Goal: Transaction & Acquisition: Download file/media

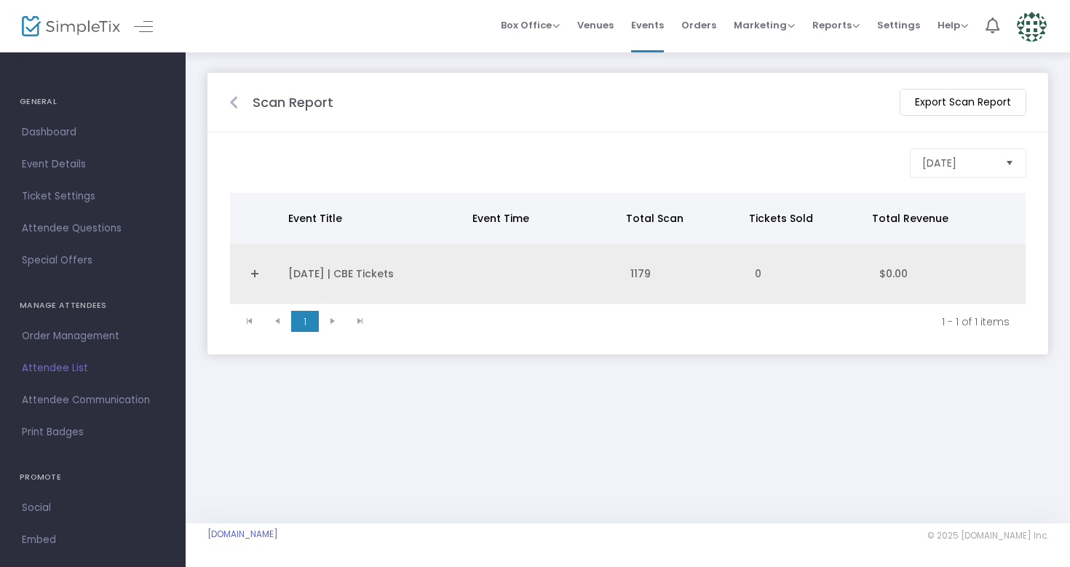
click at [325, 268] on td "[DATE] | CBE Tickets" at bounding box center [373, 274] width 186 height 60
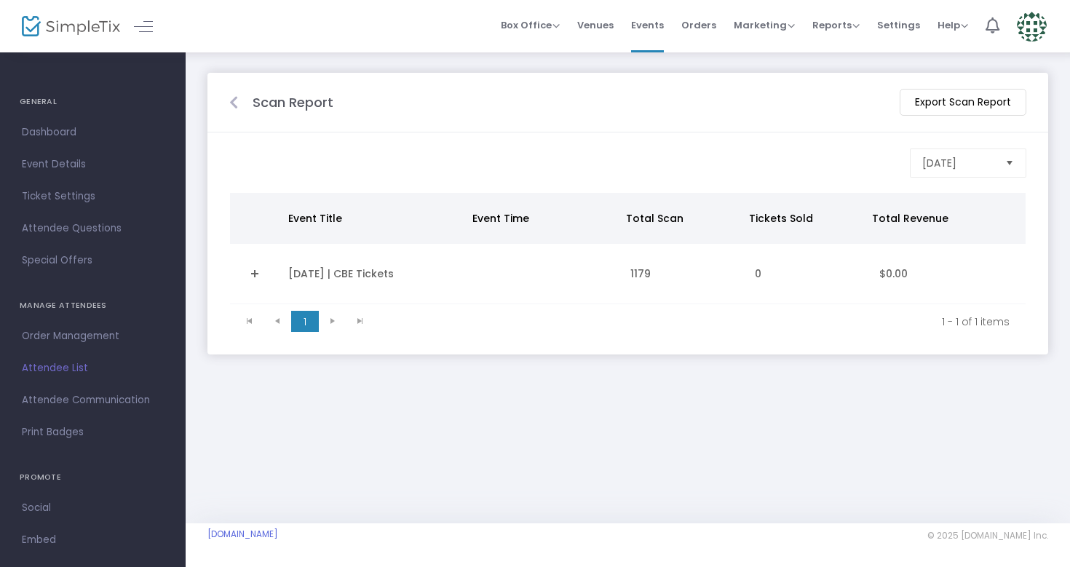
click at [328, 276] on td "[DATE] | CBE Tickets" at bounding box center [373, 274] width 186 height 60
click at [402, 270] on td "[DATE] | CBE Tickets" at bounding box center [373, 274] width 186 height 60
click at [276, 272] on td "Data table" at bounding box center [254, 274] width 49 height 60
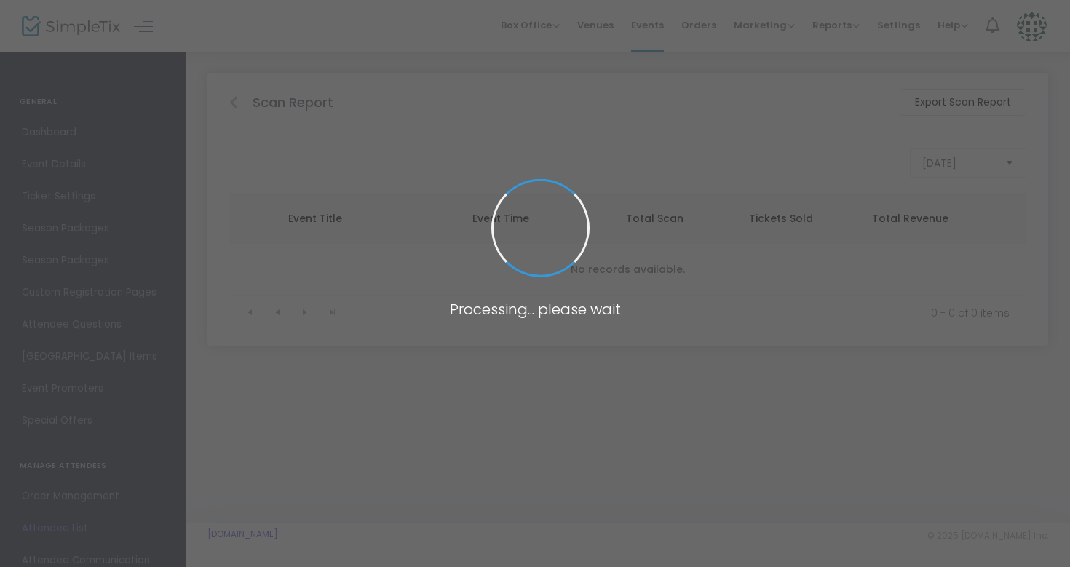
click at [280, 28] on body "Processing... please wait Box Office Sell Tickets Bookings Sell Season Pass Ven…" at bounding box center [535, 283] width 1070 height 567
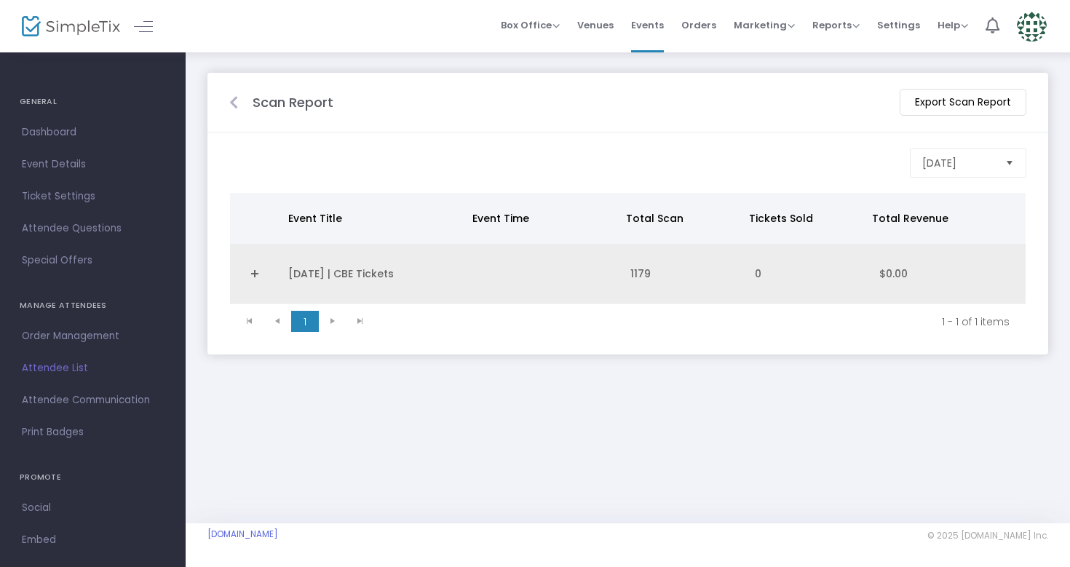
click at [325, 266] on td "[DATE] | CBE Tickets" at bounding box center [373, 274] width 186 height 60
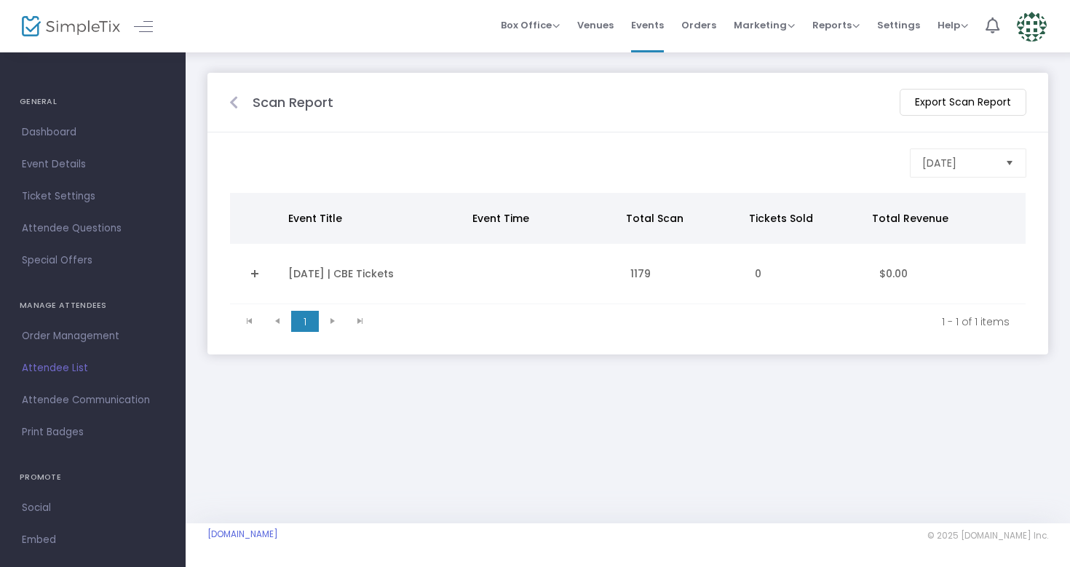
click at [328, 321] on kendo-pager-next-buttons at bounding box center [346, 322] width 55 height 22
click at [930, 102] on m-button "Export Scan Report" at bounding box center [963, 102] width 127 height 27
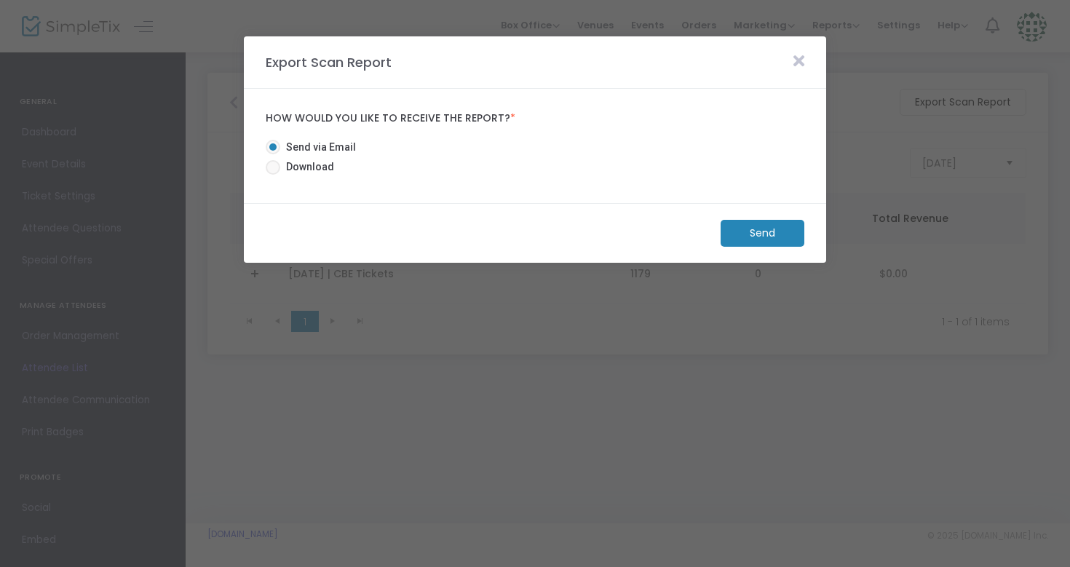
click at [279, 167] on span at bounding box center [273, 167] width 15 height 15
click at [273, 175] on input "Download" at bounding box center [272, 175] width 1 height 1
radio input "true"
click at [772, 228] on m-button "Download" at bounding box center [750, 233] width 108 height 27
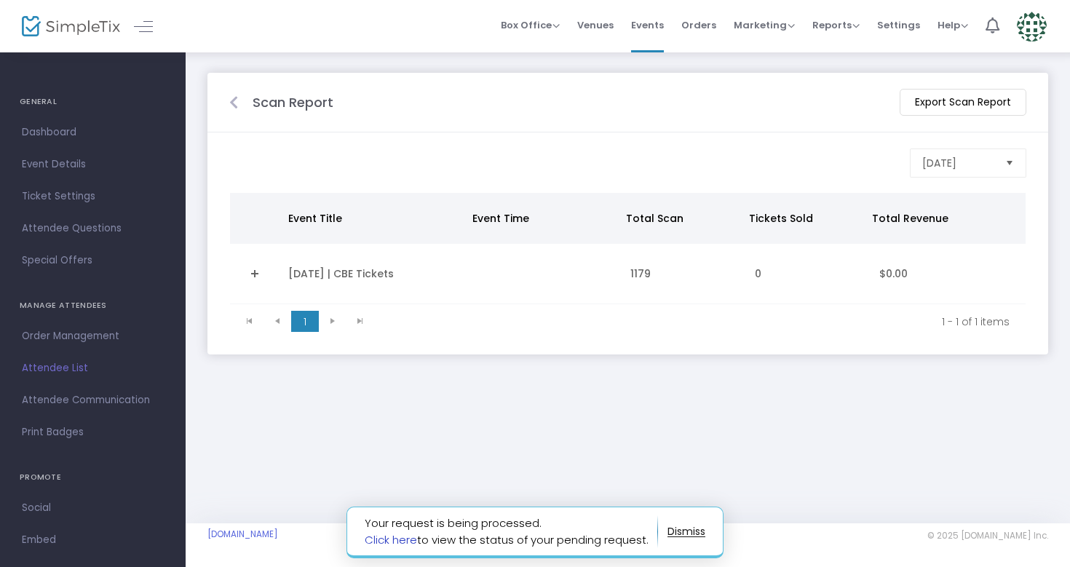
click at [393, 539] on link "Click here" at bounding box center [391, 539] width 52 height 15
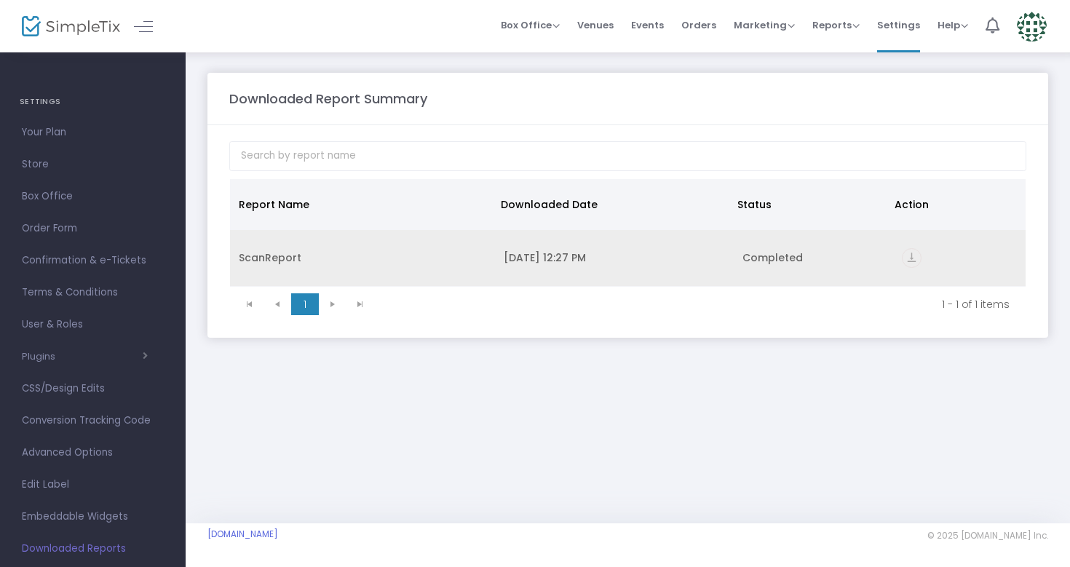
click at [289, 263] on div "ScanReport" at bounding box center [362, 257] width 247 height 15
click at [923, 256] on div "vertical_align_bottom" at bounding box center [959, 258] width 115 height 20
click at [914, 255] on icon "vertical_align_bottom" at bounding box center [912, 258] width 20 height 20
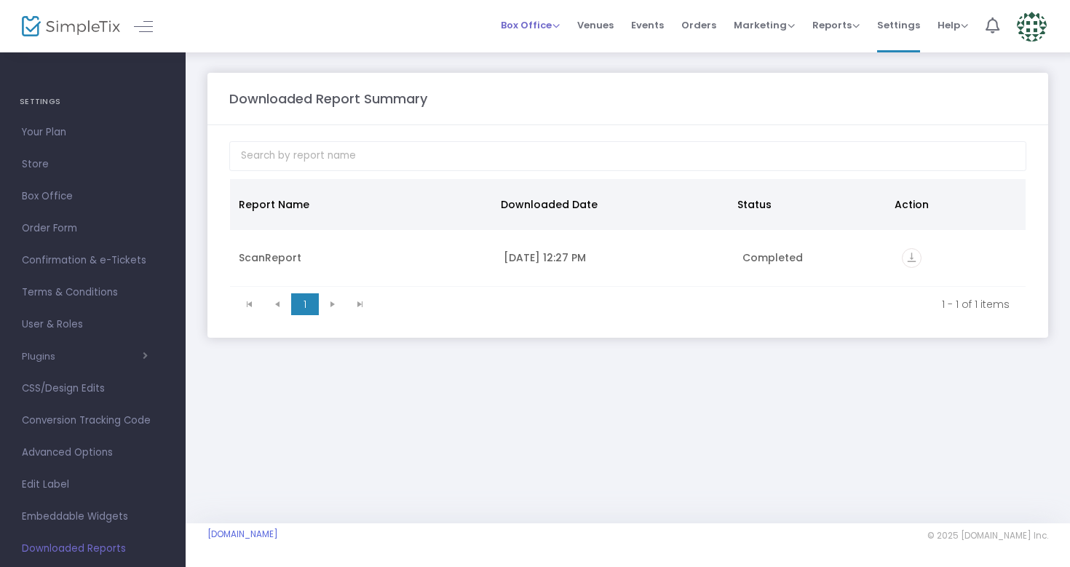
click at [520, 23] on span "Box Office" at bounding box center [530, 25] width 59 height 14
click at [608, 23] on span "Venues" at bounding box center [595, 25] width 36 height 37
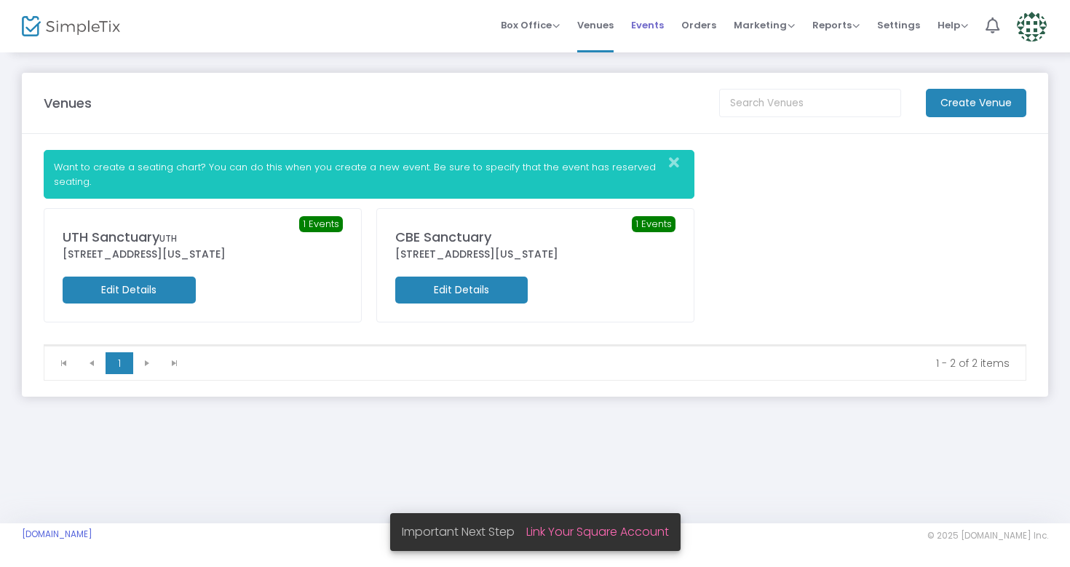
click at [659, 21] on span "Events" at bounding box center [647, 25] width 33 height 37
